Goal: Task Accomplishment & Management: Use online tool/utility

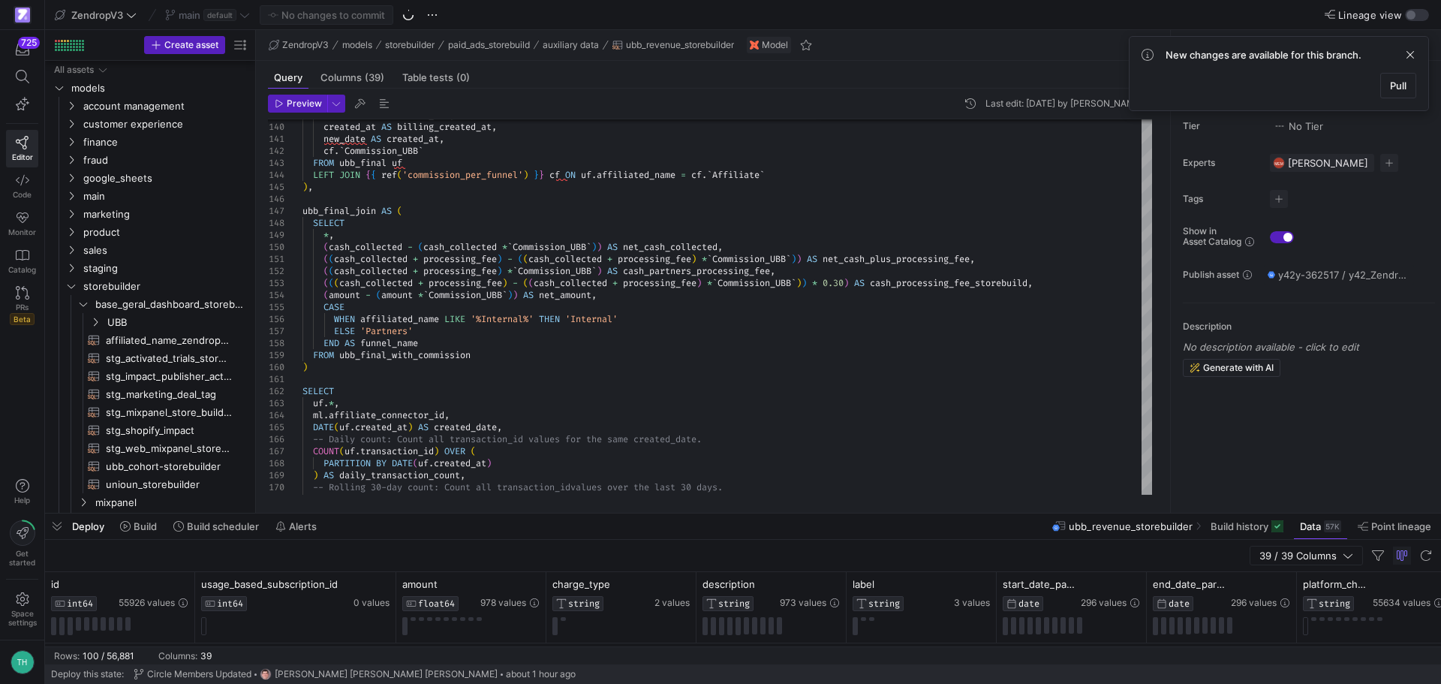
scroll to position [305, 0]
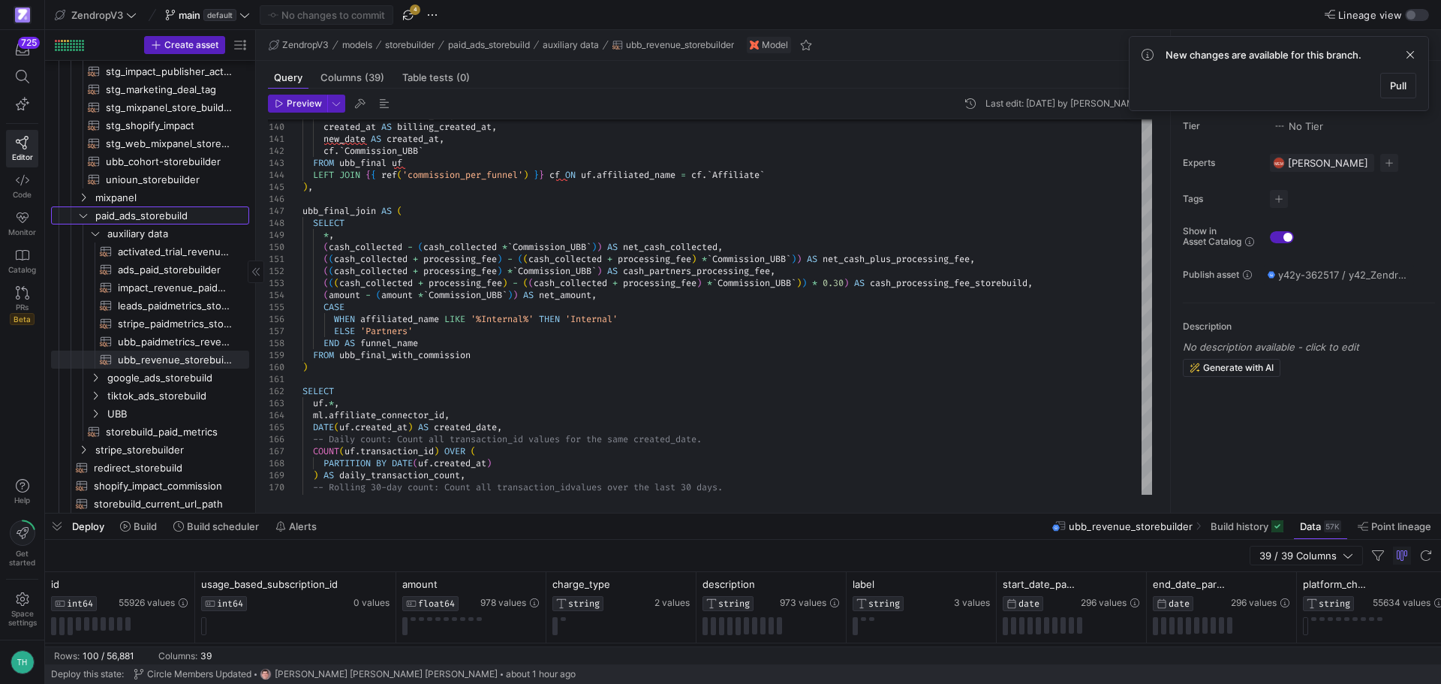
click at [75, 214] on link "paid_ads_storebuild" at bounding box center [150, 215] width 198 height 18
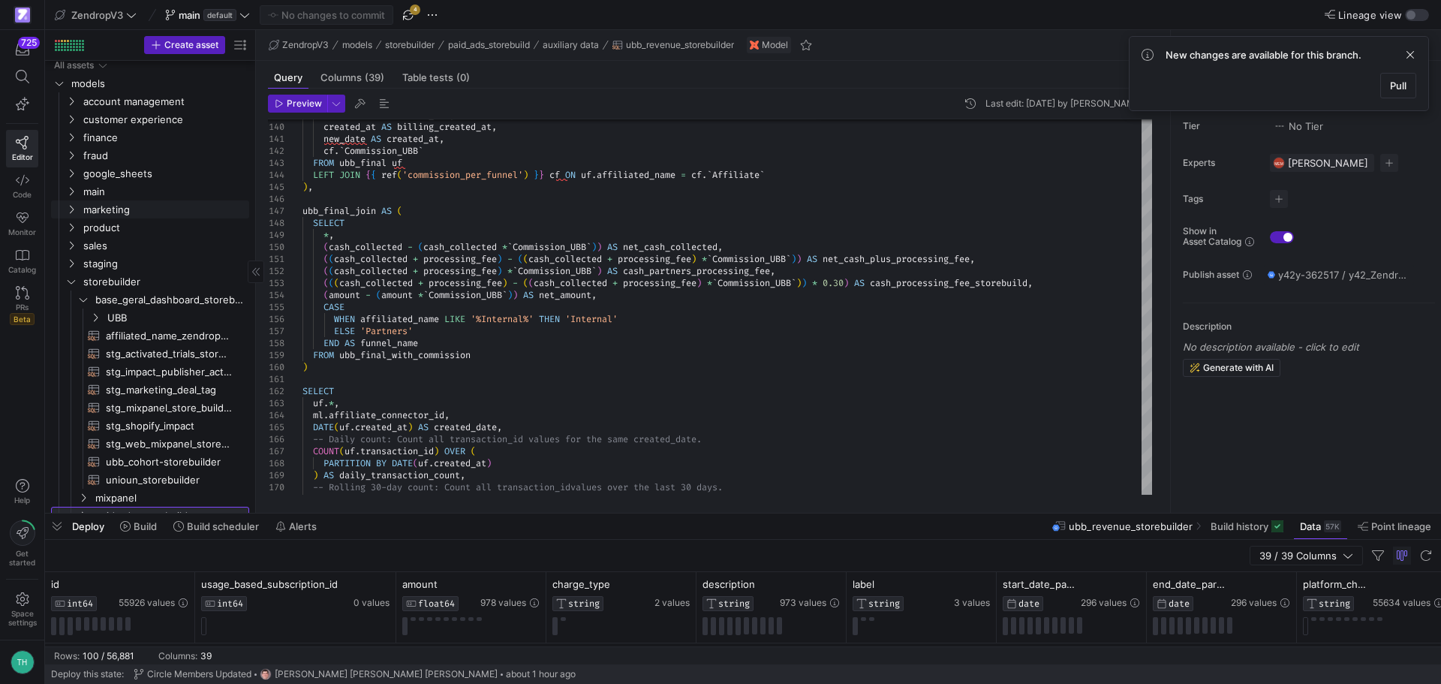
scroll to position [0, 0]
click at [96, 280] on span "storebuilder" at bounding box center [147, 286] width 128 height 17
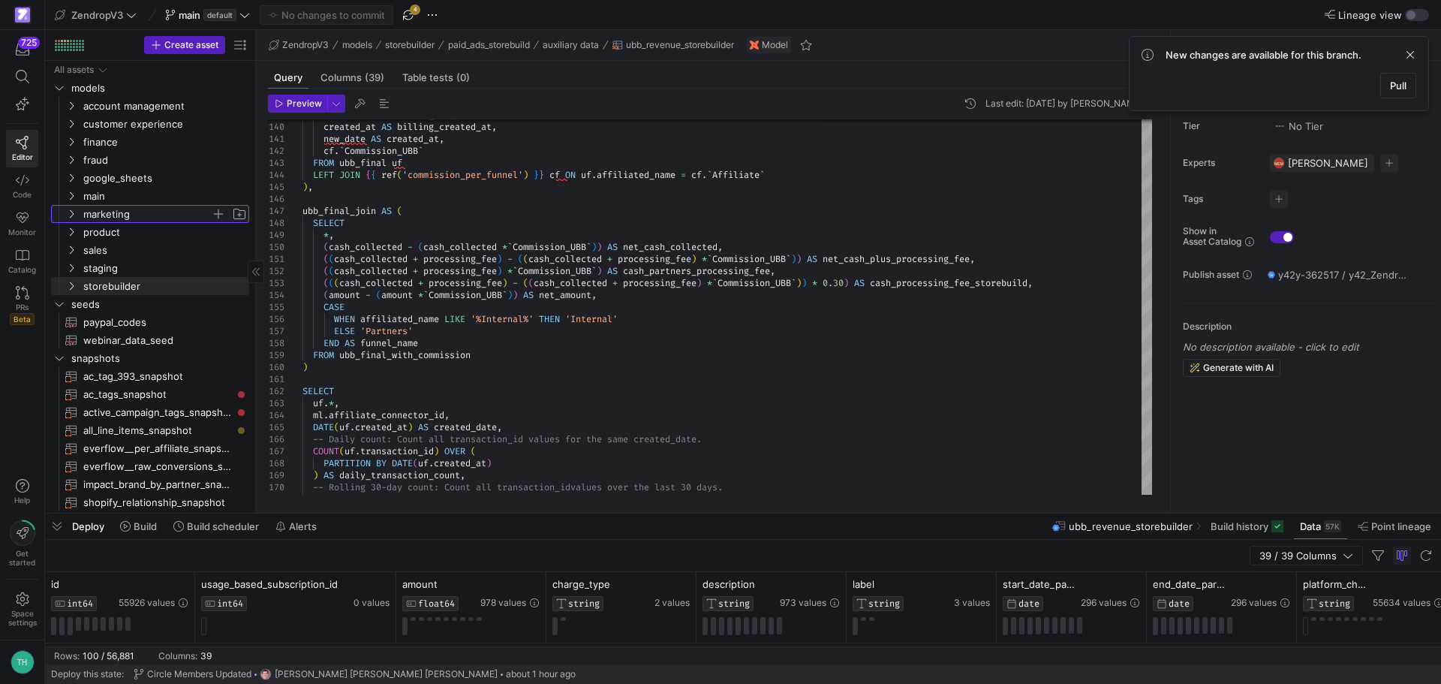
click at [98, 214] on span "marketing" at bounding box center [147, 214] width 128 height 17
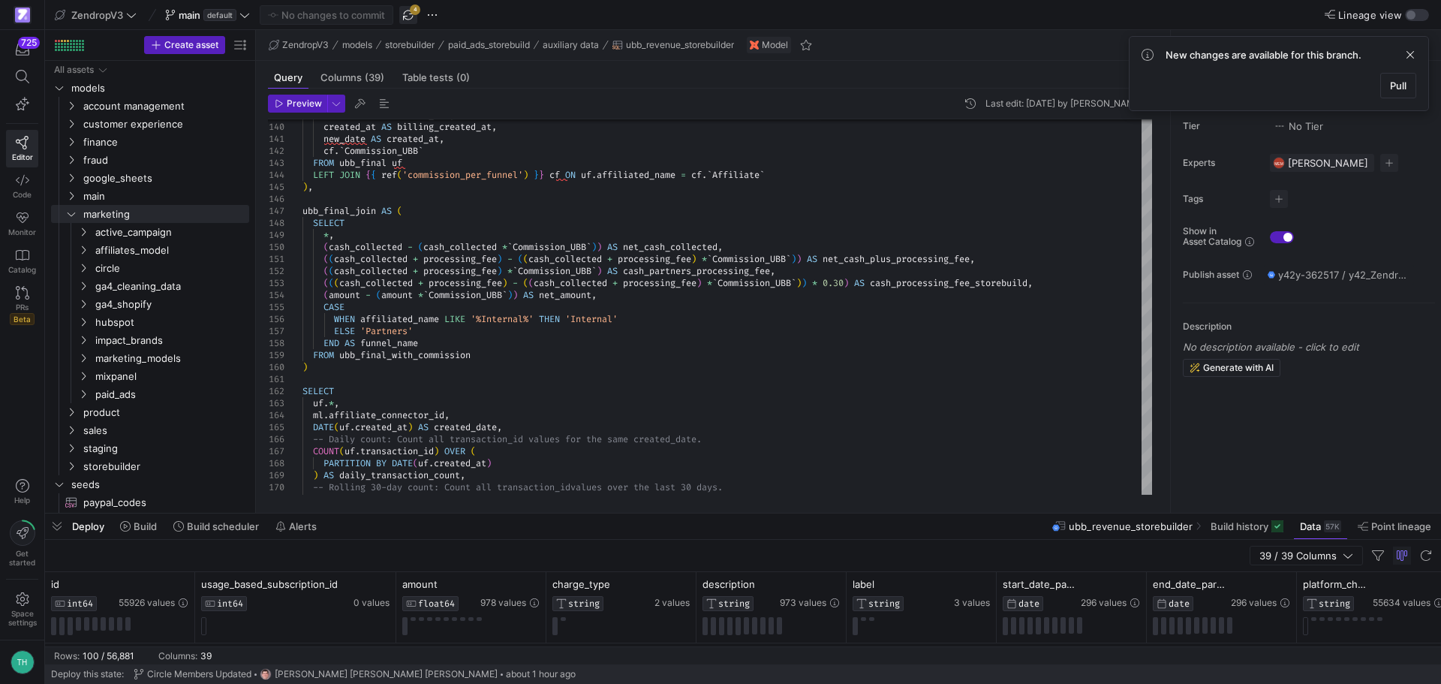
click at [408, 18] on span "button" at bounding box center [408, 15] width 18 height 18
click at [128, 364] on span "marketing_models" at bounding box center [153, 358] width 116 height 17
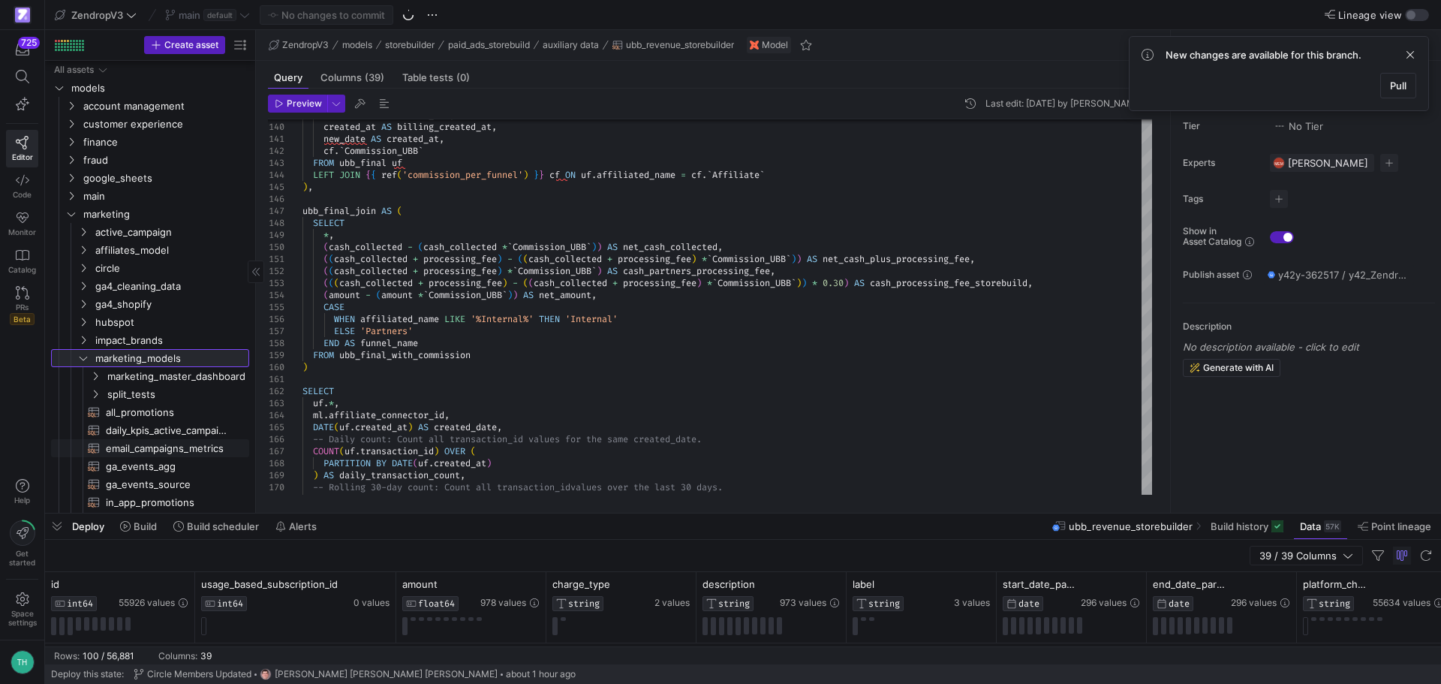
scroll to position [35, 0]
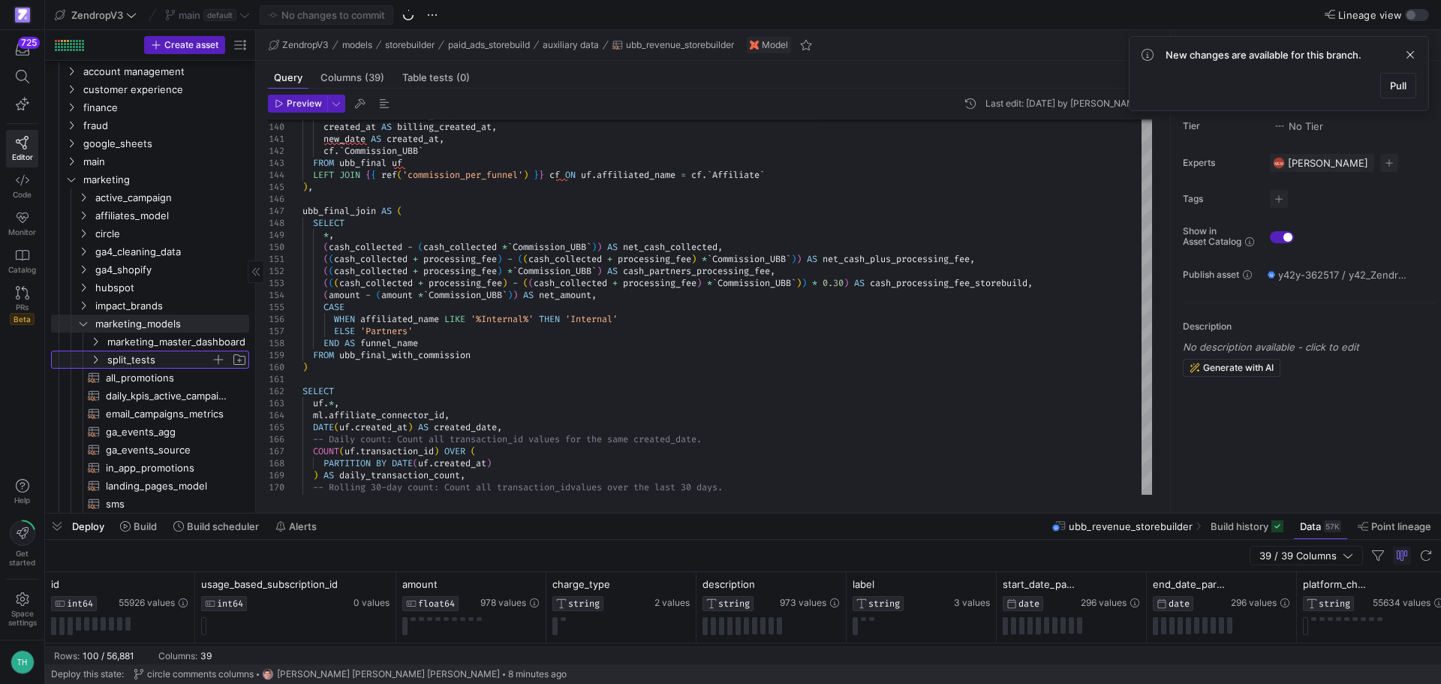
click at [153, 360] on span "split_tests" at bounding box center [159, 359] width 104 height 17
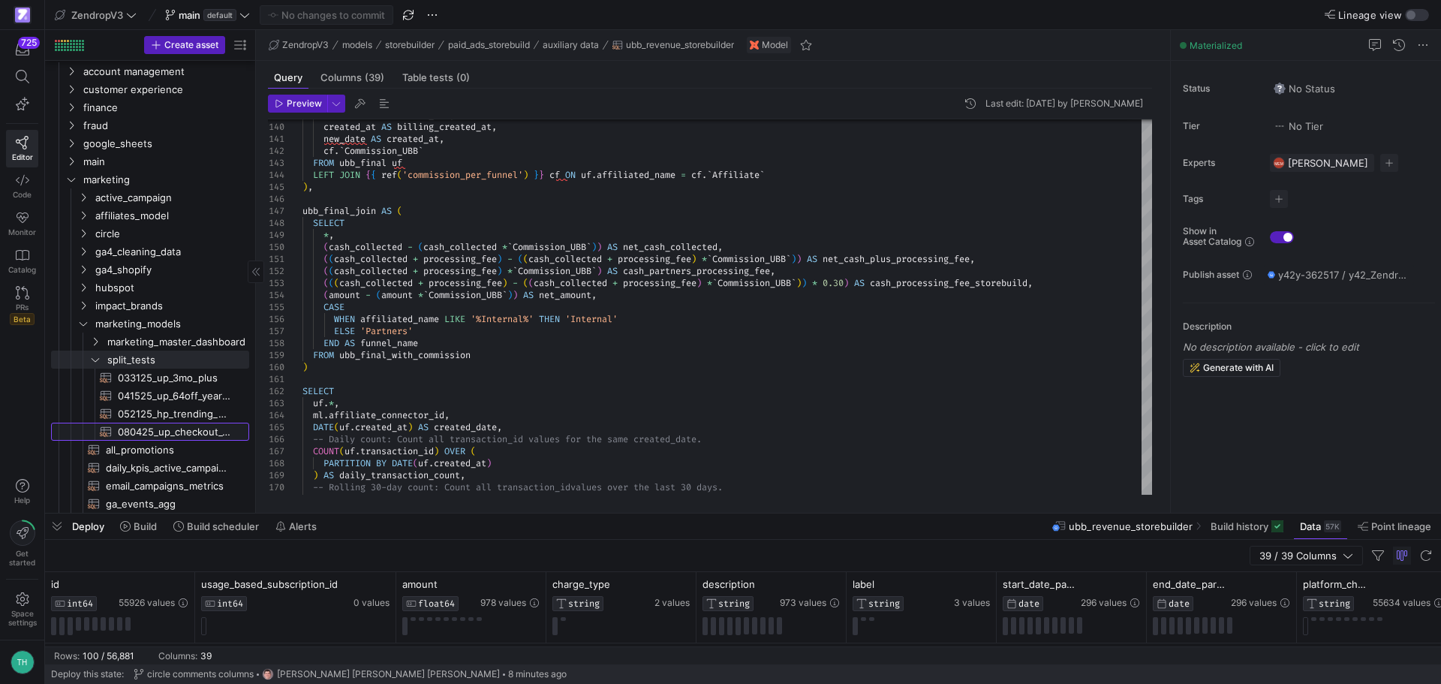
click at [171, 426] on span "080425_up_checkout_64off_year_plus​​​​​​​​​​" at bounding box center [175, 431] width 114 height 17
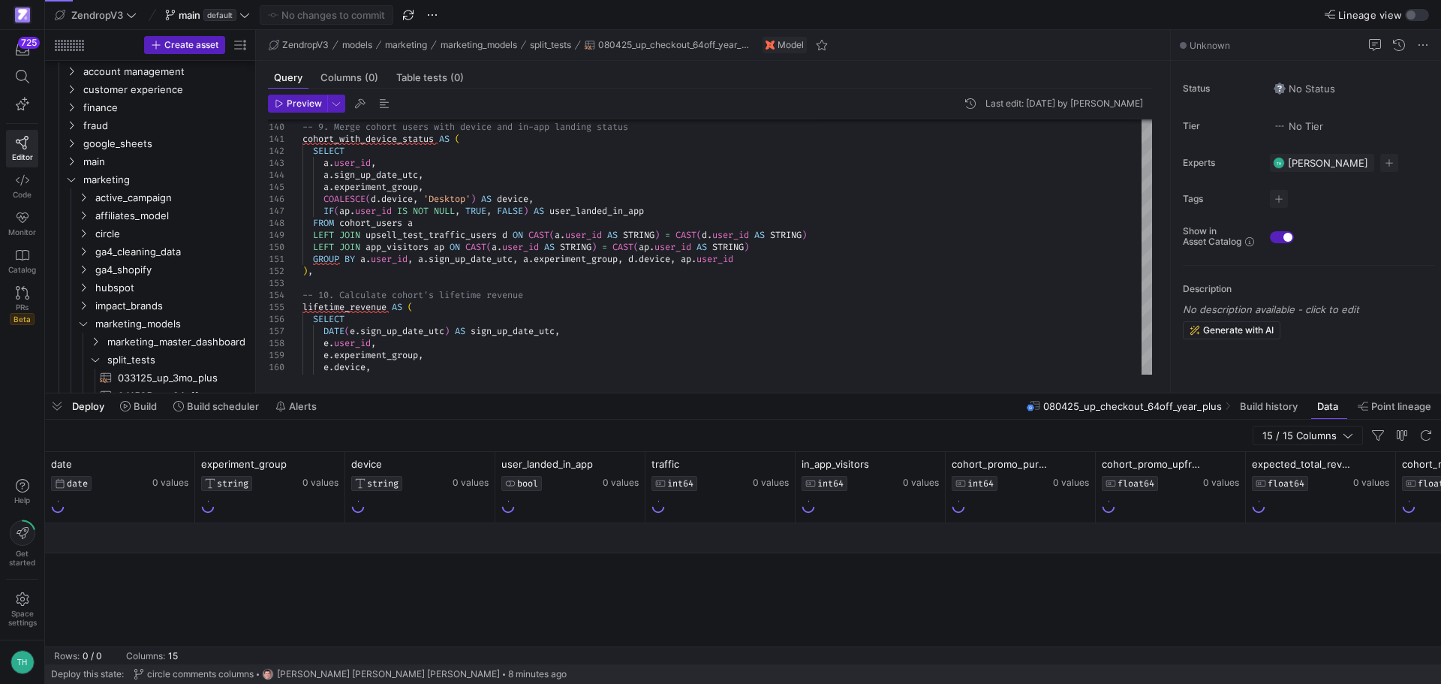
drag, startPoint x: 691, startPoint y: 515, endPoint x: 666, endPoint y: 313, distance: 203.5
click at [668, 390] on div at bounding box center [743, 393] width 1396 height 6
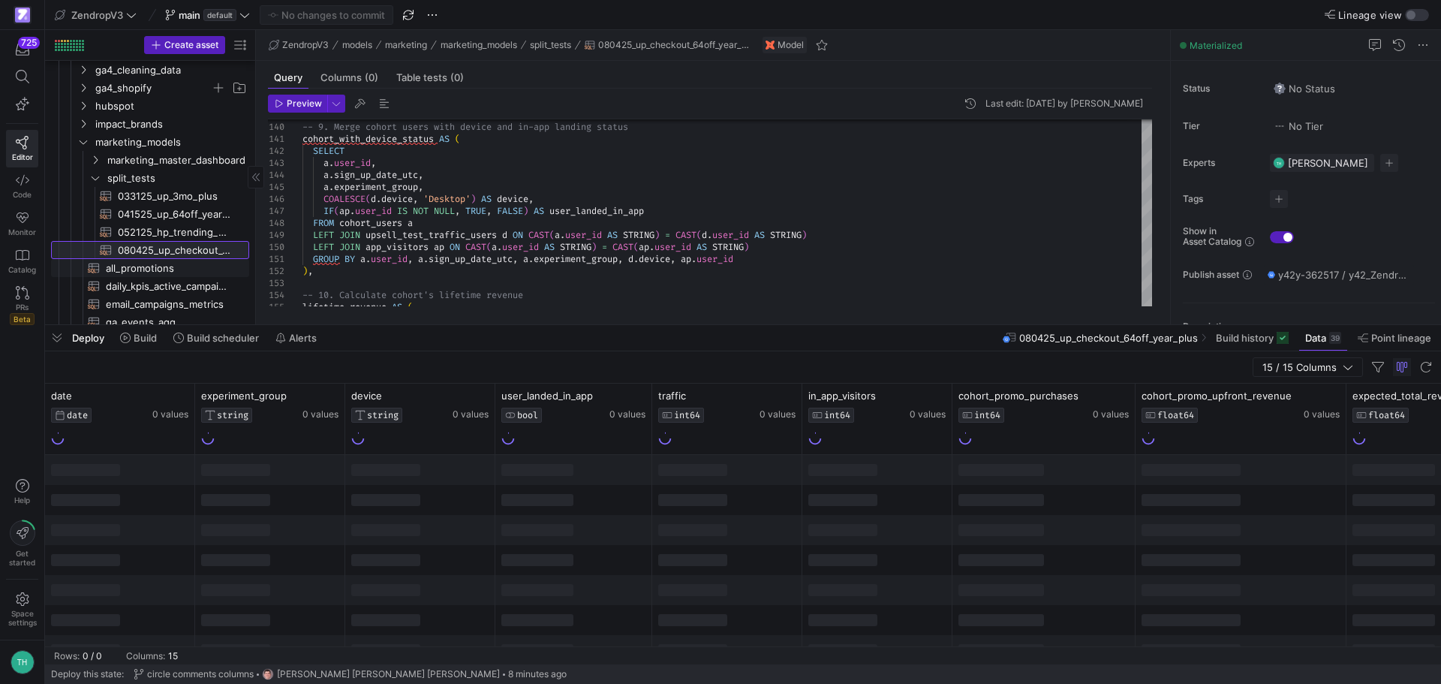
scroll to position [217, 0]
click at [613, 234] on div "-- 9. Merge cohort users with device and in-app la nding status cohort_with_dev…" at bounding box center [727, 361] width 850 height 3842
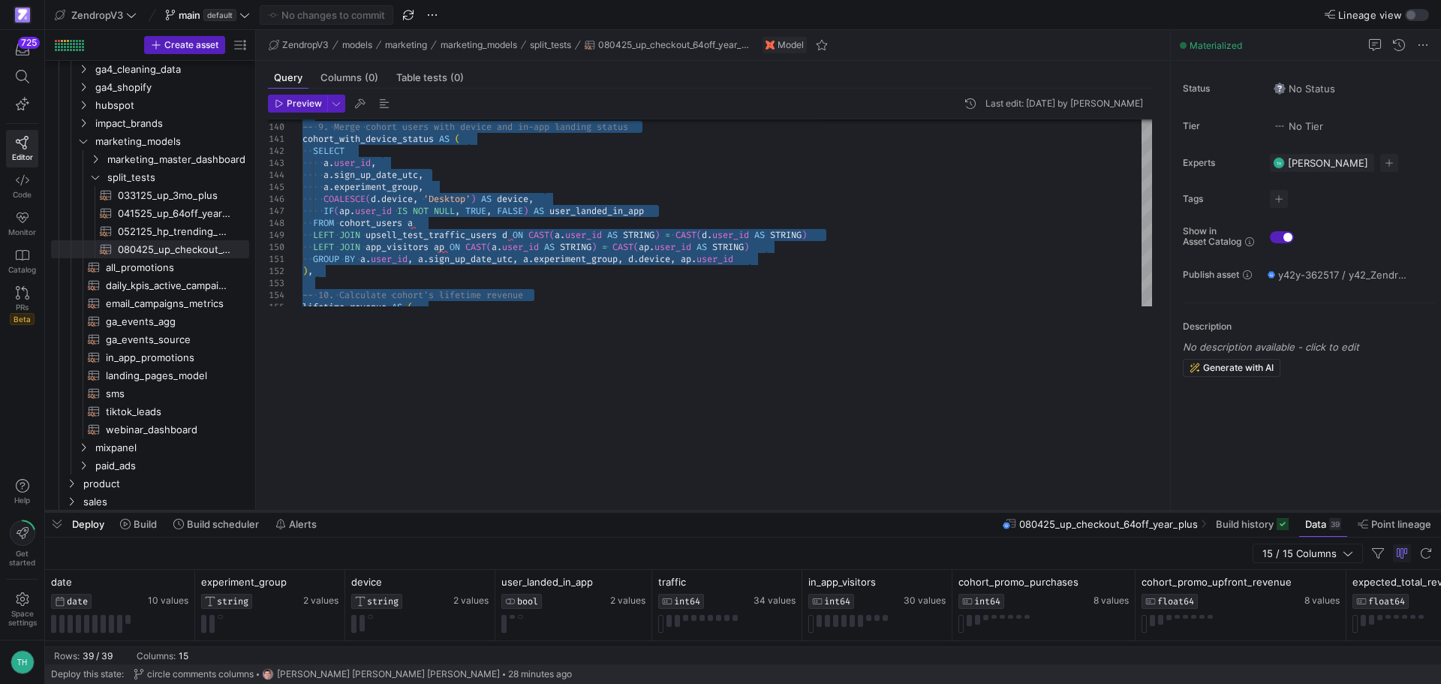
drag, startPoint x: 835, startPoint y: 321, endPoint x: 871, endPoint y: 507, distance: 189.4
click at [871, 508] on div at bounding box center [743, 511] width 1396 height 6
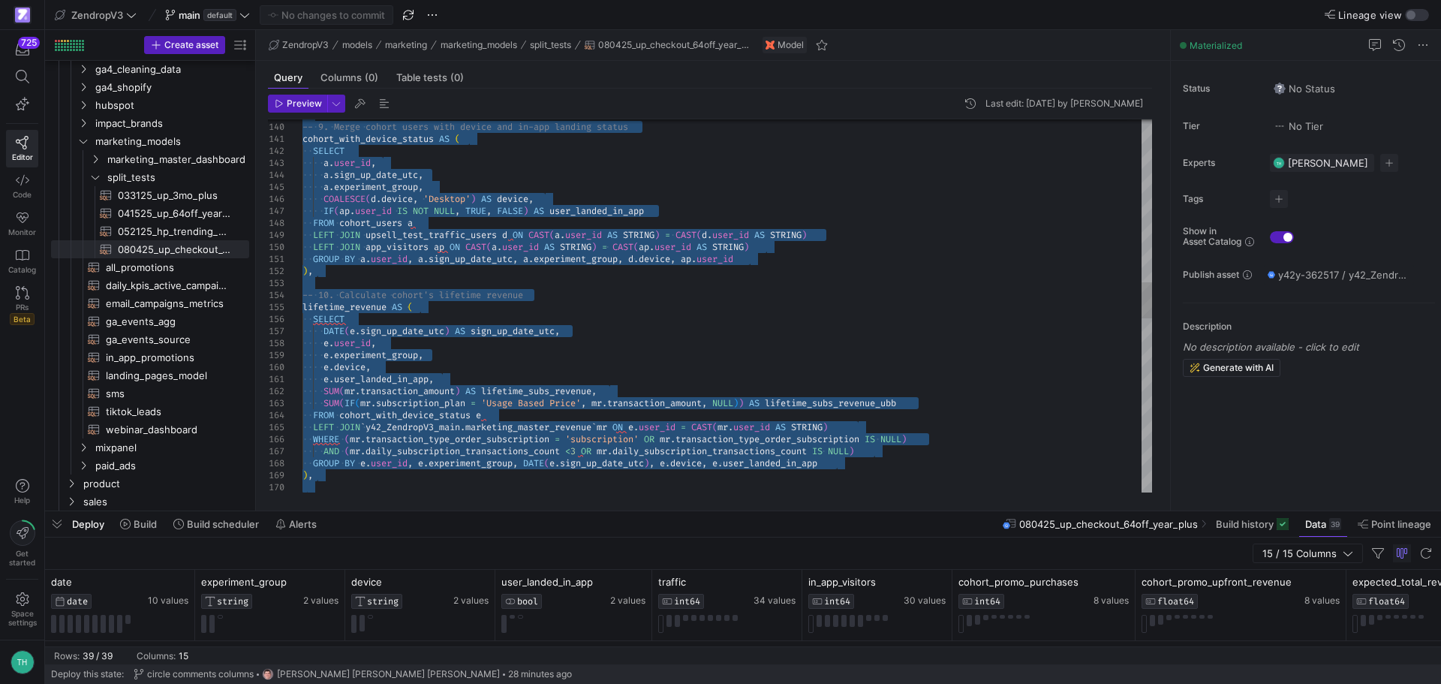
type textarea "e.user_landed_in_app, SUM(mr.transaction_amount) AS lifetime_subs_revenue, SUM(…"
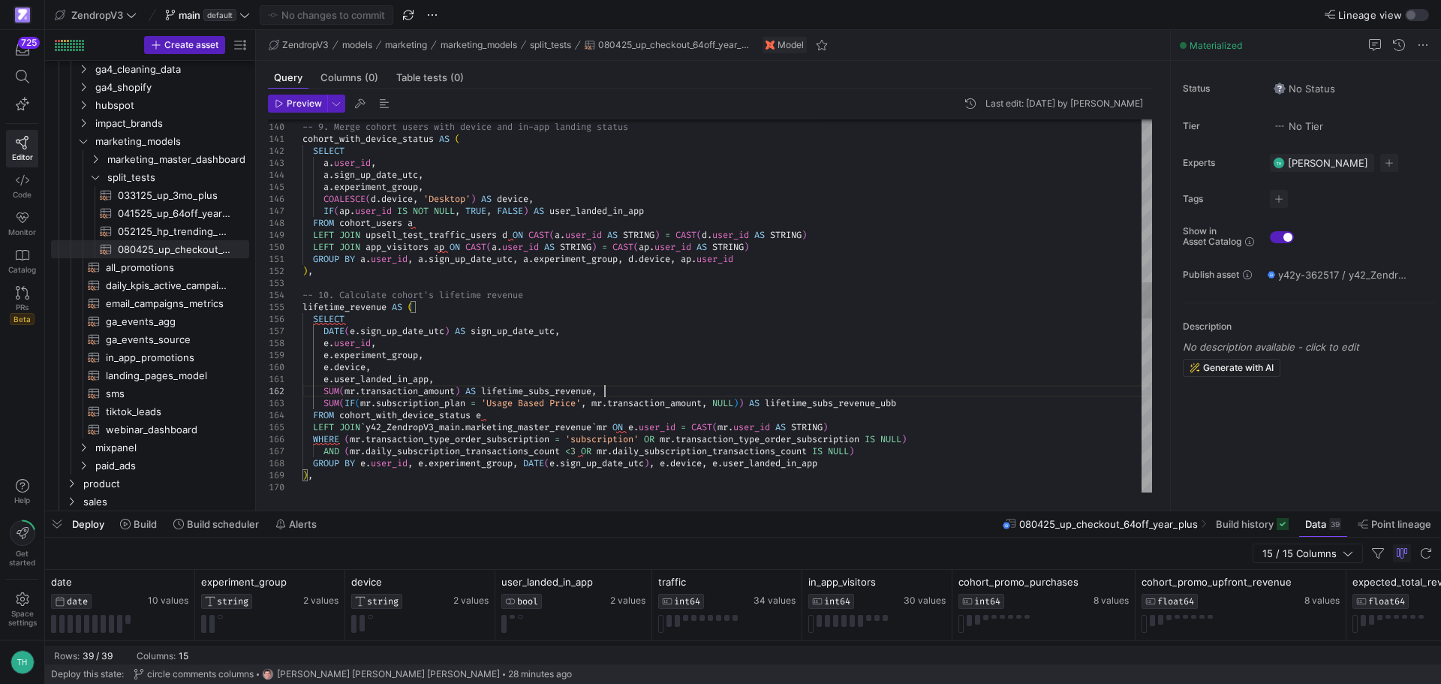
click at [729, 388] on div "-- 9. Merge cohort users with device and in-app la nding status cohort_with_dev…" at bounding box center [727, 361] width 850 height 3842
